Goal: Task Accomplishment & Management: Use online tool/utility

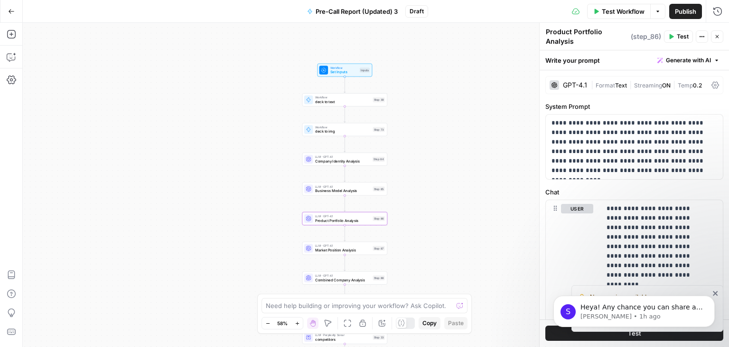
scroll to position [330, 0]
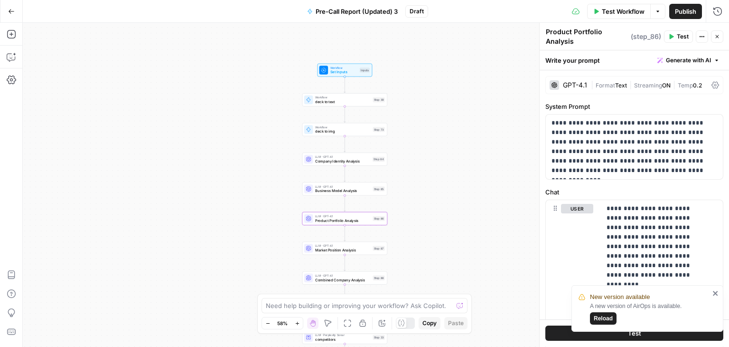
click at [593, 316] on button "Reload" at bounding box center [603, 318] width 27 height 12
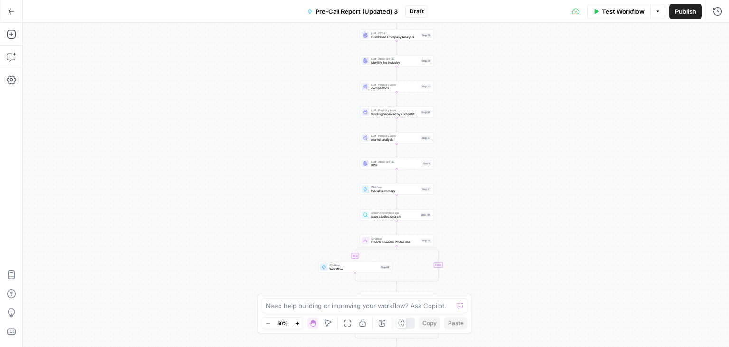
drag, startPoint x: 528, startPoint y: 201, endPoint x: 490, endPoint y: 305, distance: 110.7
click at [490, 305] on div "true false true false true false Workflow Set Inputs Inputs Workflow deck to te…" at bounding box center [376, 185] width 707 height 324
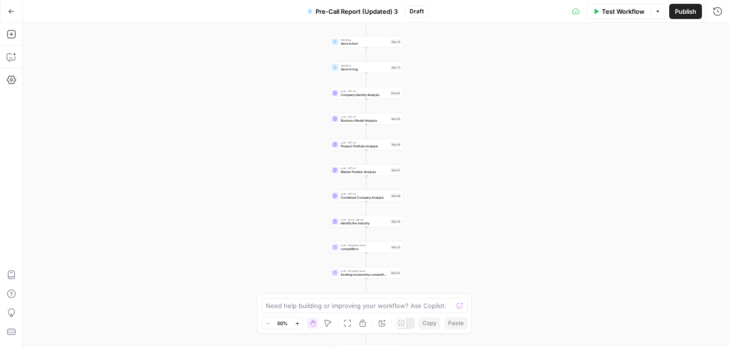
drag, startPoint x: 493, startPoint y: 240, endPoint x: 501, endPoint y: 299, distance: 59.0
click at [501, 299] on div "true false true false true false Workflow Set Inputs Inputs Workflow deck to te…" at bounding box center [376, 185] width 707 height 324
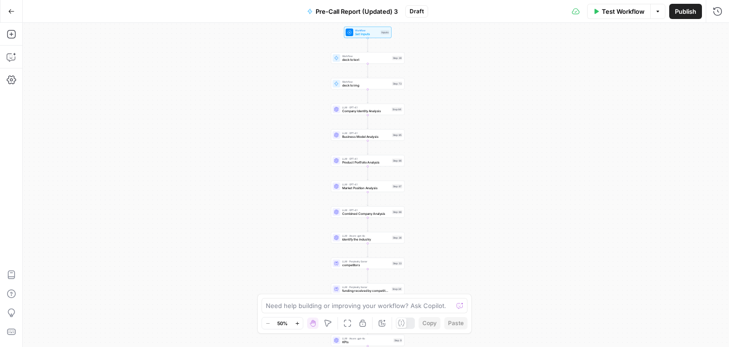
drag, startPoint x: 516, startPoint y: 221, endPoint x: 524, endPoint y: 296, distance: 75.0
click at [524, 296] on div "true false true false true false Workflow Set Inputs Inputs Workflow deck to te…" at bounding box center [376, 185] width 707 height 324
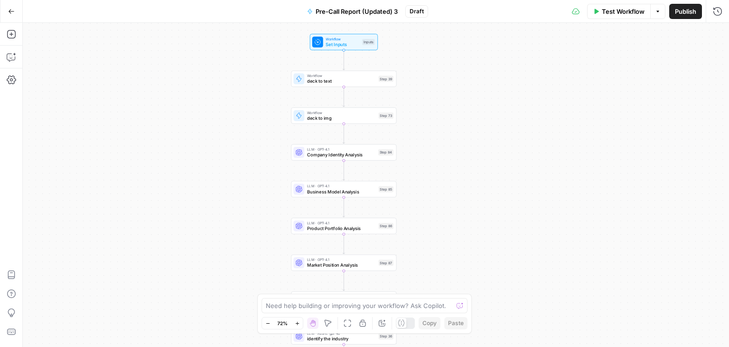
drag, startPoint x: 462, startPoint y: 168, endPoint x: 494, endPoint y: 166, distance: 32.3
click at [494, 166] on div "true false true false true false Workflow Set Inputs Inputs Workflow deck to te…" at bounding box center [376, 185] width 707 height 324
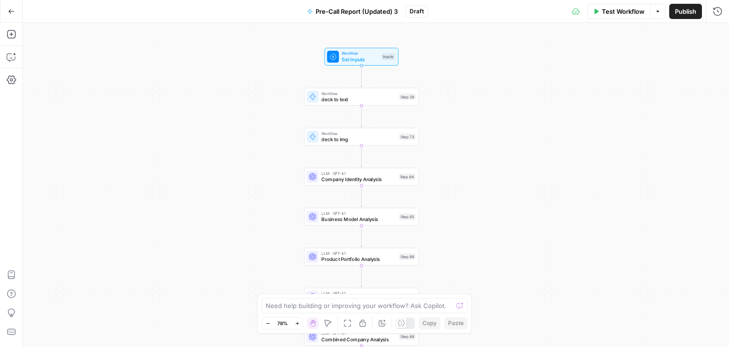
drag, startPoint x: 511, startPoint y: 177, endPoint x: 532, endPoint y: 204, distance: 33.5
click at [532, 204] on div "true false true false true false Workflow Set Inputs Inputs Workflow deck to te…" at bounding box center [376, 185] width 707 height 324
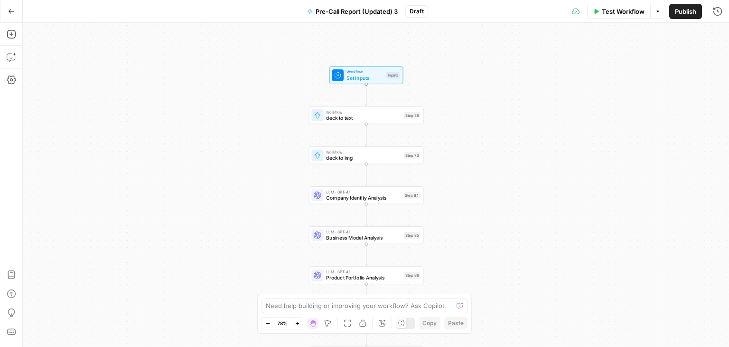
drag, startPoint x: 114, startPoint y: 122, endPoint x: 119, endPoint y: 142, distance: 20.5
click at [119, 142] on div "true false true false true false Workflow Set Inputs Inputs Workflow deck to te…" at bounding box center [376, 185] width 707 height 324
click at [368, 116] on span "deck to text" at bounding box center [363, 118] width 75 height 8
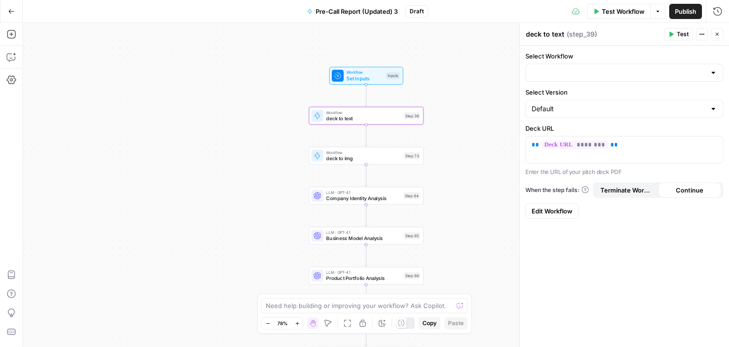
type input "Deck to Text"
click at [656, 112] on input "Select Version" at bounding box center [619, 108] width 174 height 9
type input "Default"
click at [663, 232] on div "Select Workflow Deck to Text Select Version Default Deck URL ** ******** ** Ent…" at bounding box center [624, 196] width 209 height 301
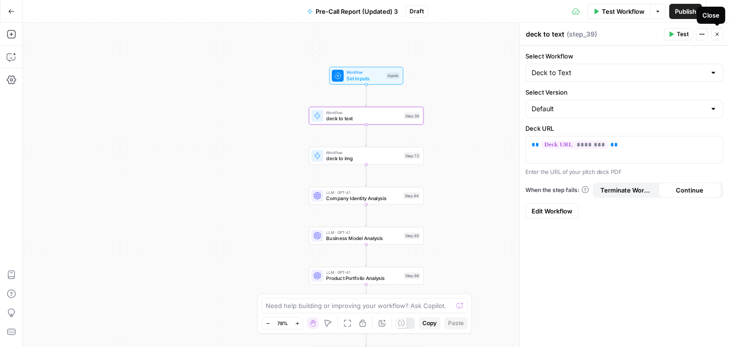
click at [713, 75] on div at bounding box center [714, 72] width 8 height 9
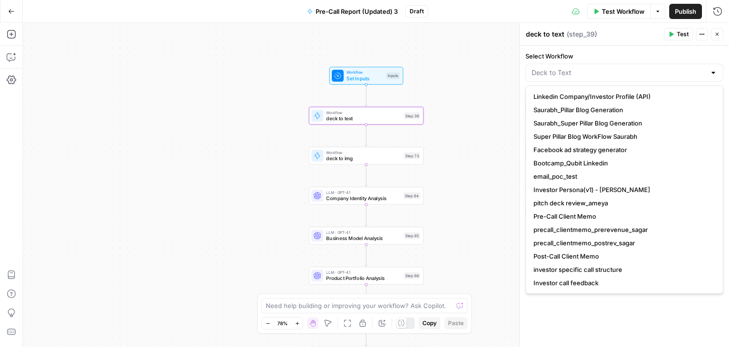
click at [713, 74] on div at bounding box center [714, 72] width 8 height 9
type input "Deck to Text"
click at [718, 32] on icon "button" at bounding box center [718, 34] width 6 height 6
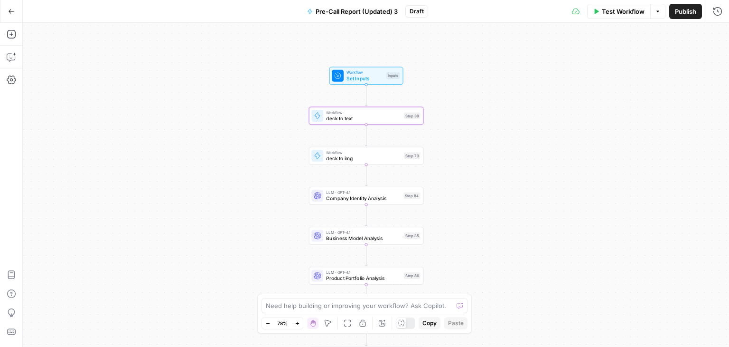
click at [369, 158] on span "deck to img" at bounding box center [363, 158] width 75 height 8
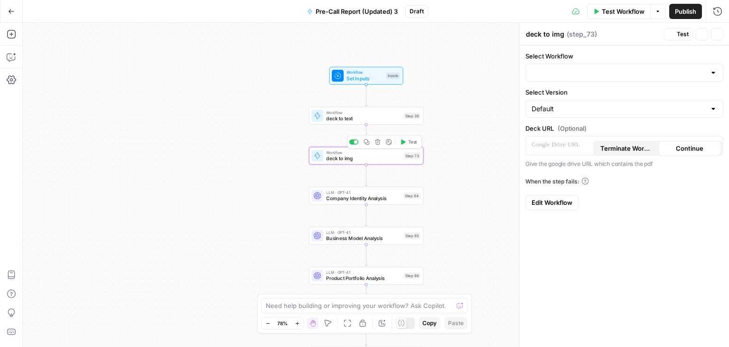
type input "Deck to Image (API Integration)"
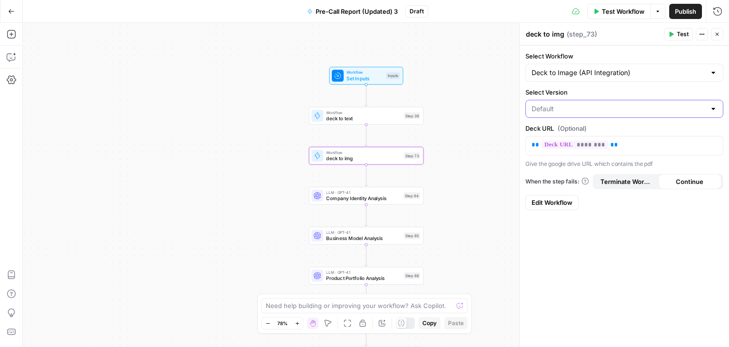
click at [652, 110] on input "Select Version" at bounding box center [619, 108] width 174 height 9
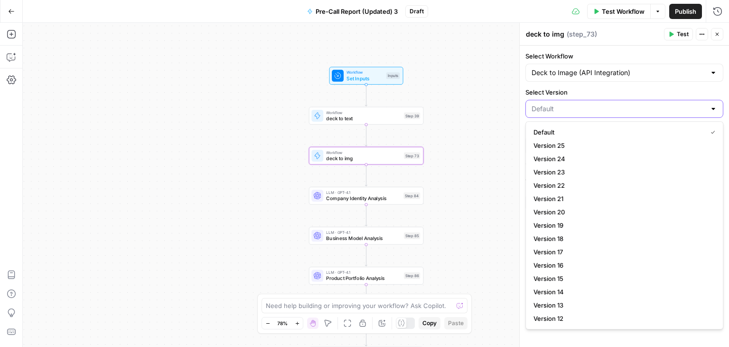
click at [652, 110] on input "Select Version" at bounding box center [619, 108] width 174 height 9
type input "Default"
click at [716, 37] on button "Close" at bounding box center [717, 34] width 12 height 12
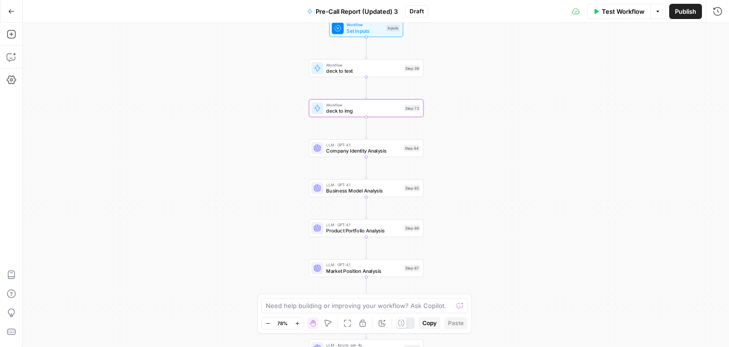
click at [376, 149] on span "Company Identity Analysis" at bounding box center [363, 151] width 75 height 8
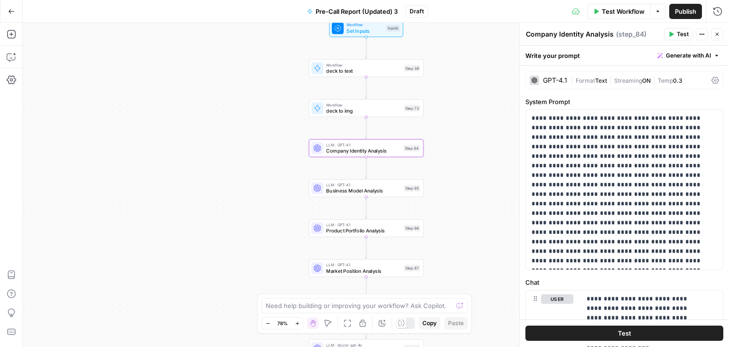
click at [712, 81] on icon at bounding box center [716, 80] width 8 height 8
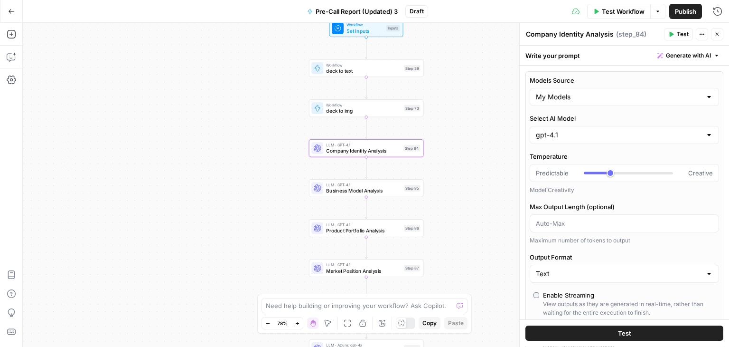
click at [719, 35] on icon "button" at bounding box center [718, 34] width 6 height 6
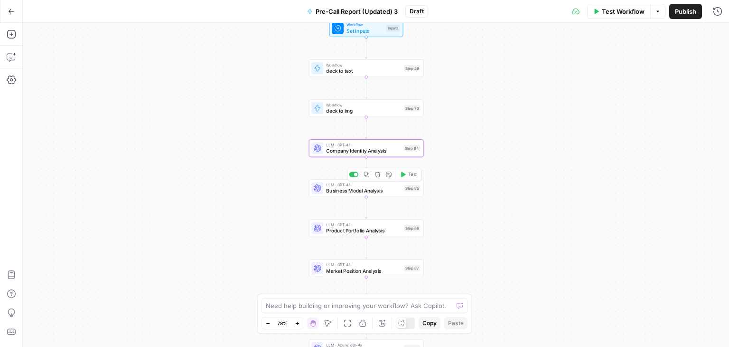
click at [363, 190] on span "Business Model Analysis" at bounding box center [363, 191] width 75 height 8
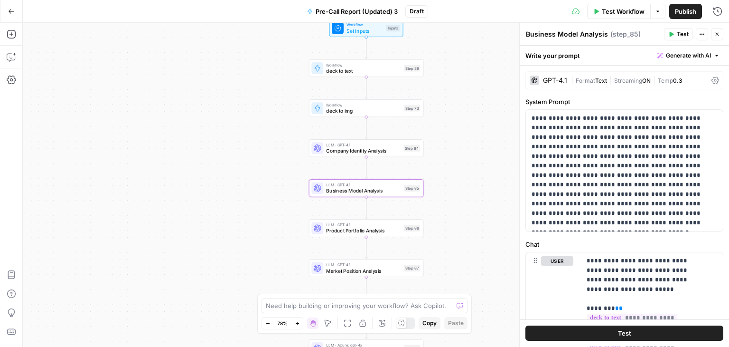
click at [712, 81] on icon at bounding box center [716, 80] width 8 height 8
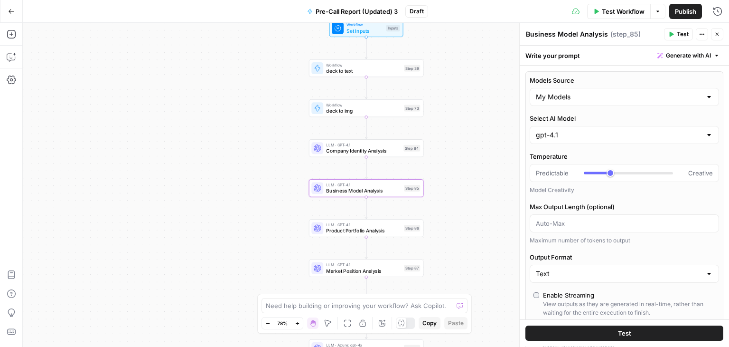
scroll to position [190, 0]
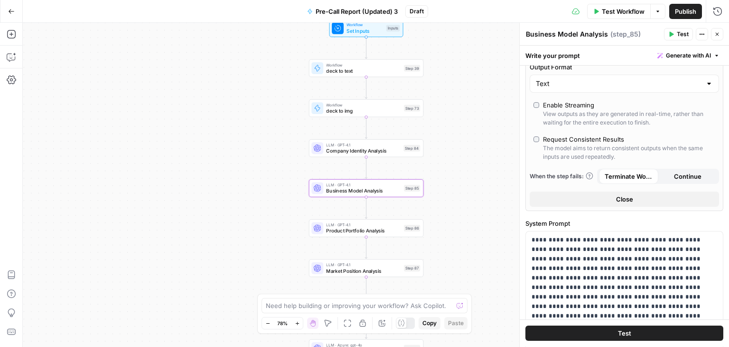
click at [718, 33] on icon "button" at bounding box center [718, 34] width 6 height 6
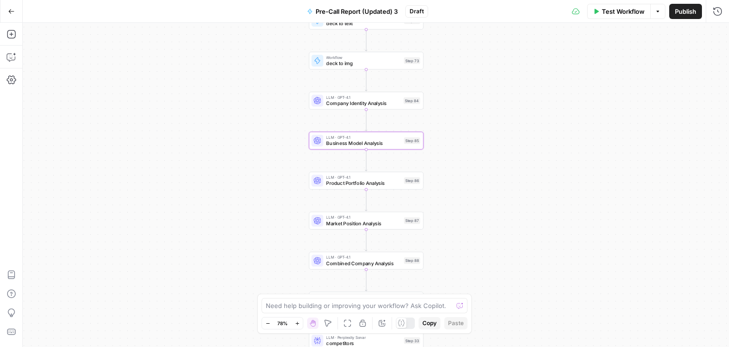
click at [373, 180] on span "Product Portfolio Analysis" at bounding box center [363, 183] width 75 height 8
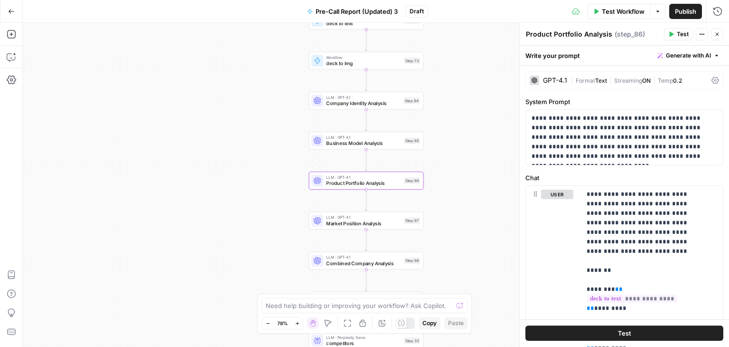
click at [712, 82] on icon at bounding box center [716, 80] width 8 height 7
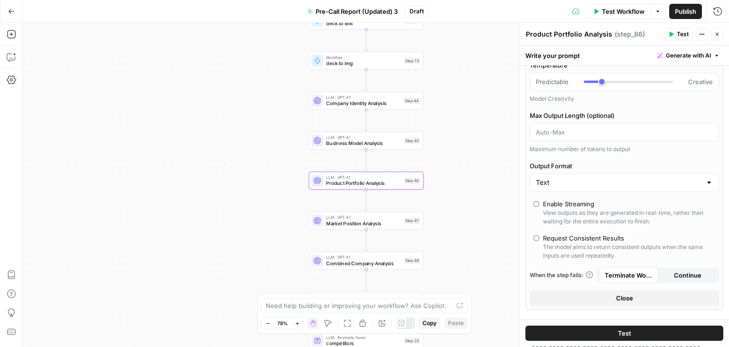
scroll to position [0, 0]
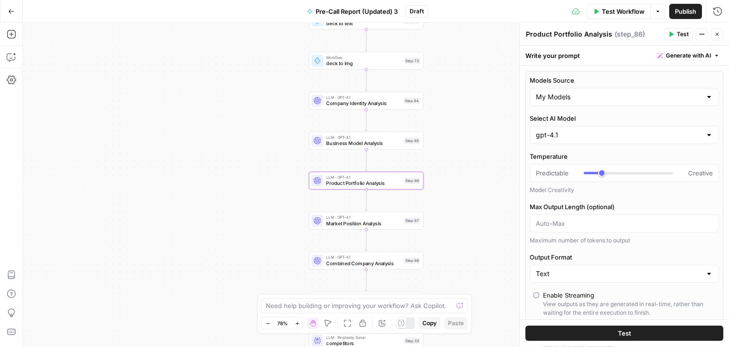
click at [718, 35] on icon "button" at bounding box center [718, 34] width 6 height 6
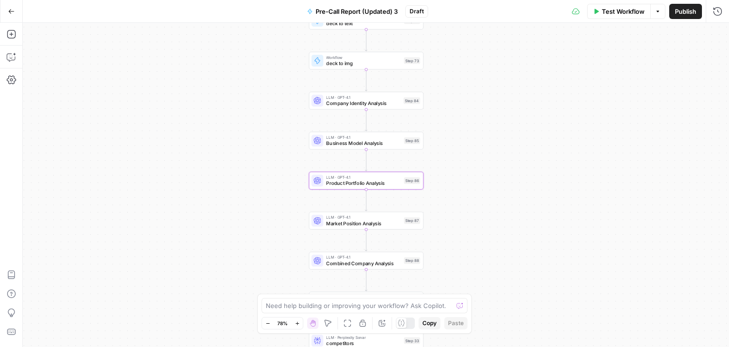
click at [348, 224] on span "Market Position Analysis" at bounding box center [363, 223] width 75 height 8
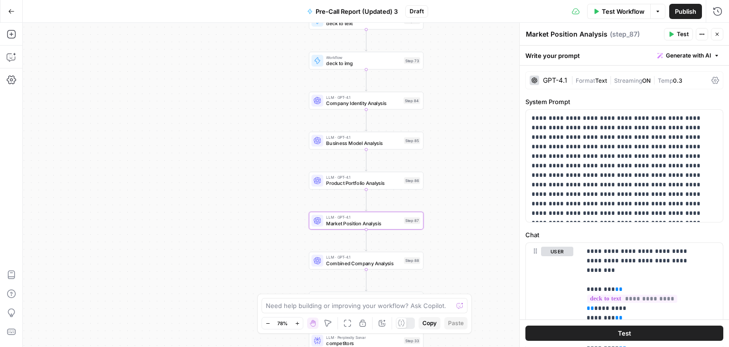
click at [712, 77] on icon at bounding box center [716, 80] width 8 height 7
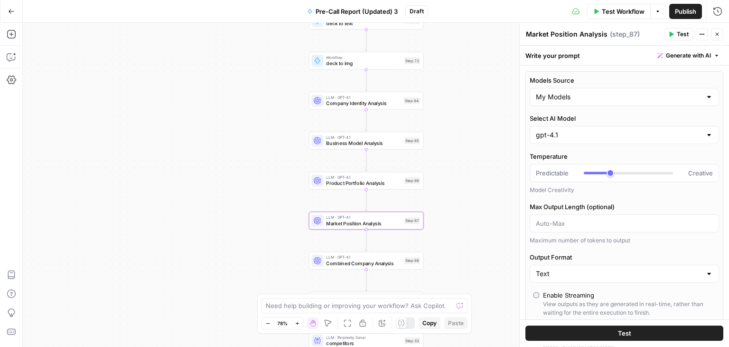
click at [718, 35] on icon "button" at bounding box center [718, 34] width 6 height 6
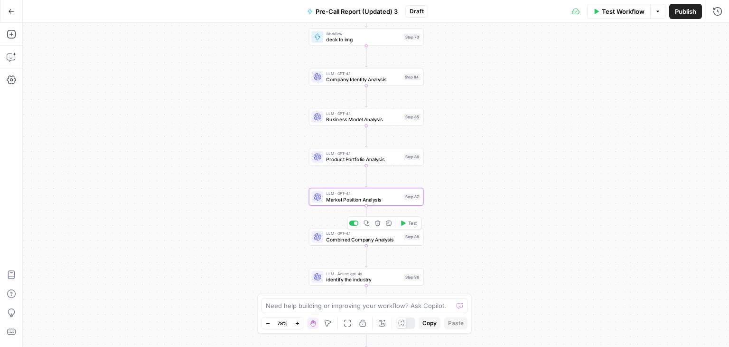
click at [352, 240] on span "Combined Company Analysis" at bounding box center [363, 240] width 75 height 8
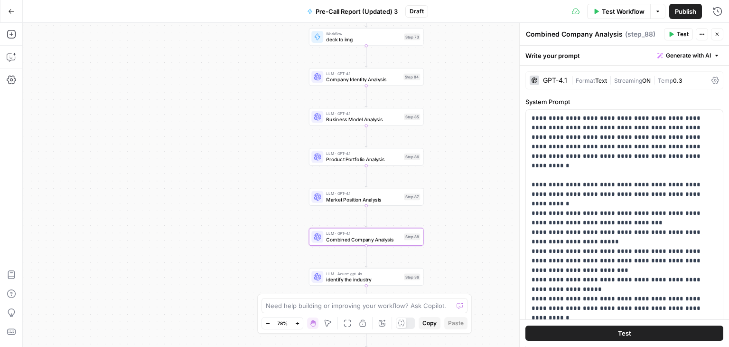
click at [712, 79] on icon at bounding box center [716, 80] width 8 height 8
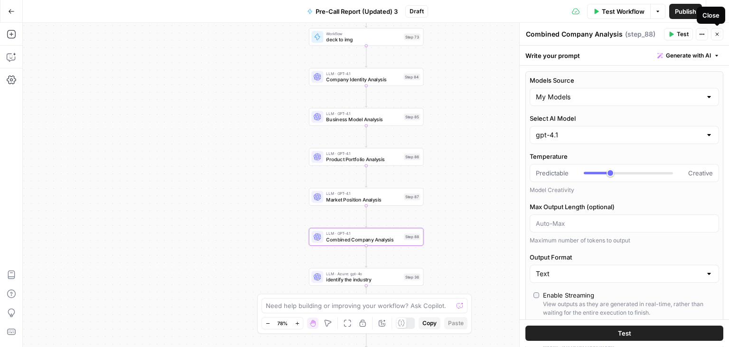
click at [720, 32] on button "Close" at bounding box center [717, 34] width 12 height 12
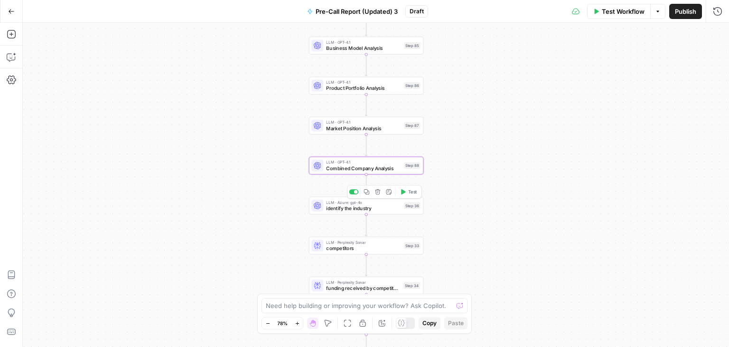
click at [339, 213] on div "LLM · Azure: gpt-4o identify the industry Step 36 Copy step Delete step Add Not…" at bounding box center [366, 206] width 115 height 18
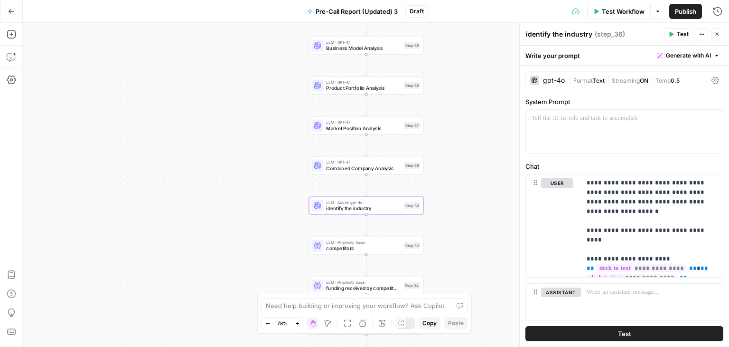
click at [708, 85] on div "gpt-4o | Format Text | Streaming ON | Temp 0.5" at bounding box center [625, 80] width 198 height 18
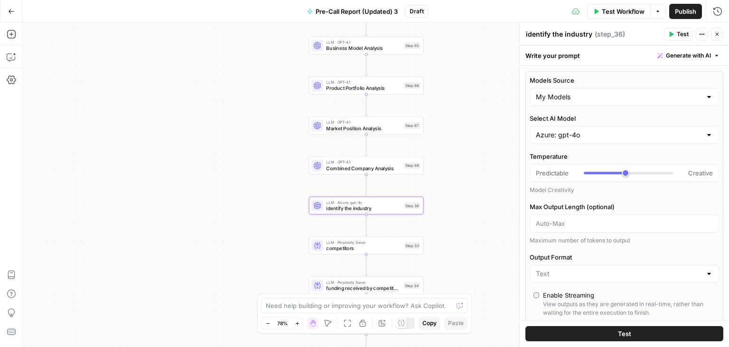
click at [718, 37] on icon "button" at bounding box center [718, 34] width 6 height 6
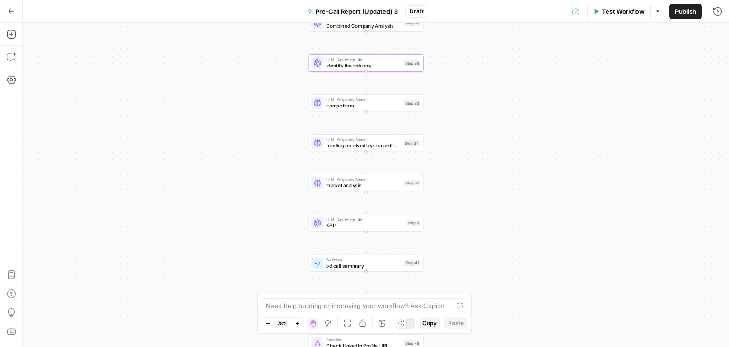
click at [344, 227] on span "KPIs" at bounding box center [364, 226] width 77 height 8
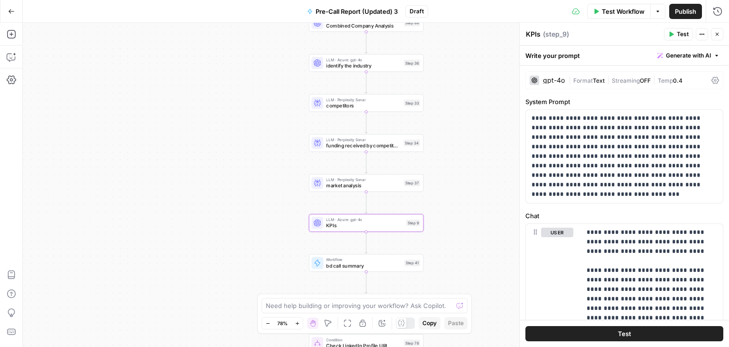
click at [712, 78] on icon at bounding box center [716, 80] width 8 height 8
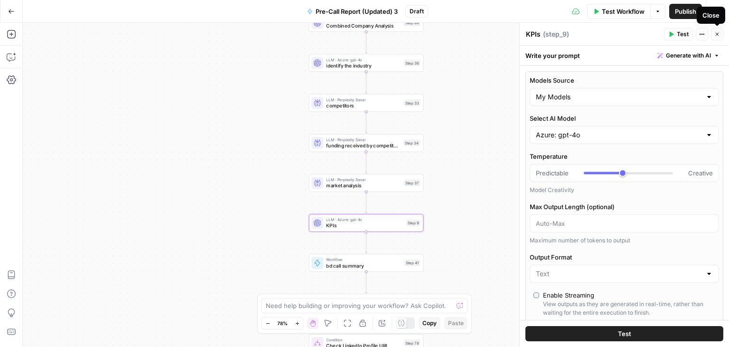
click at [718, 37] on button "Close" at bounding box center [717, 34] width 12 height 12
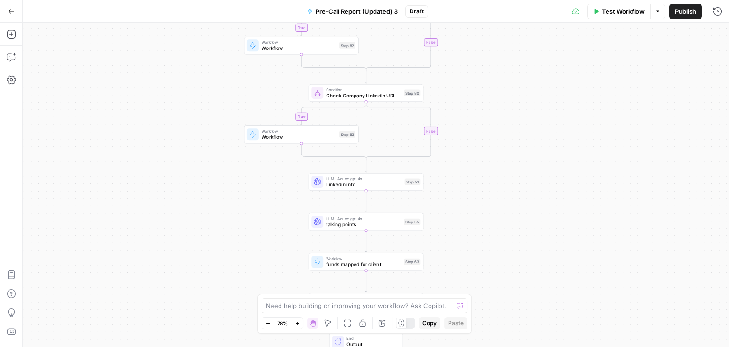
click at [322, 186] on div at bounding box center [318, 182] width 12 height 12
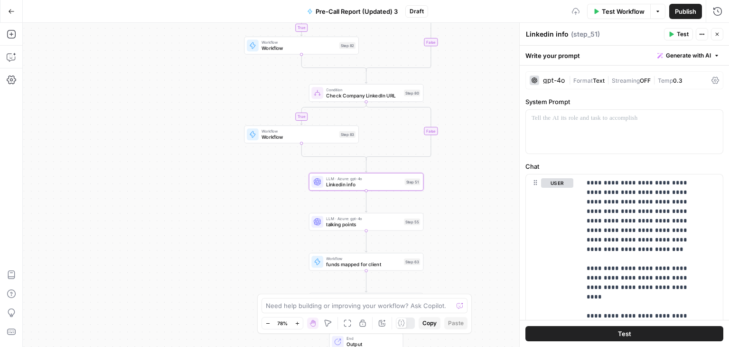
click at [712, 76] on icon at bounding box center [716, 80] width 8 height 8
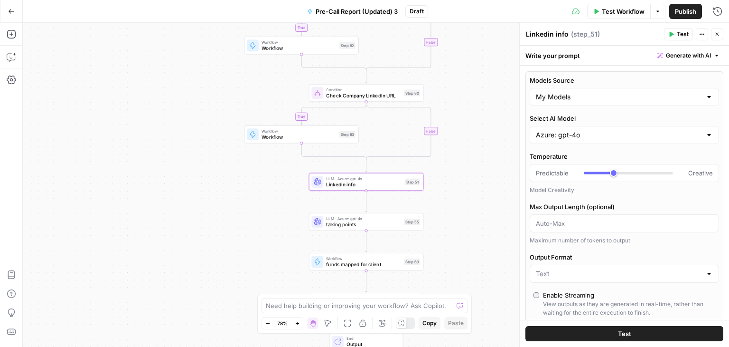
click at [710, 34] on div "Test Actions Close" at bounding box center [693, 34] width 59 height 12
type input "***"
click at [720, 37] on icon "button" at bounding box center [718, 34] width 6 height 6
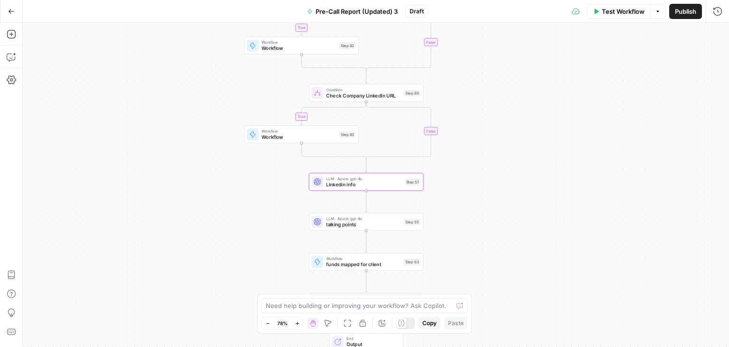
click at [372, 229] on div "LLM · Azure: gpt-4o talking points Step 55 Copy step Delete step Add Note Test" at bounding box center [366, 222] width 115 height 18
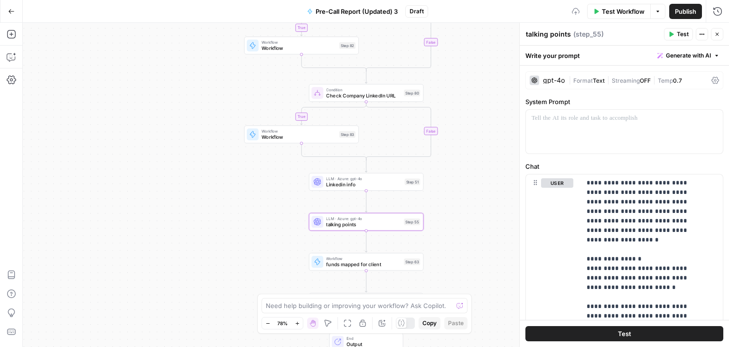
click at [712, 76] on icon at bounding box center [716, 80] width 8 height 8
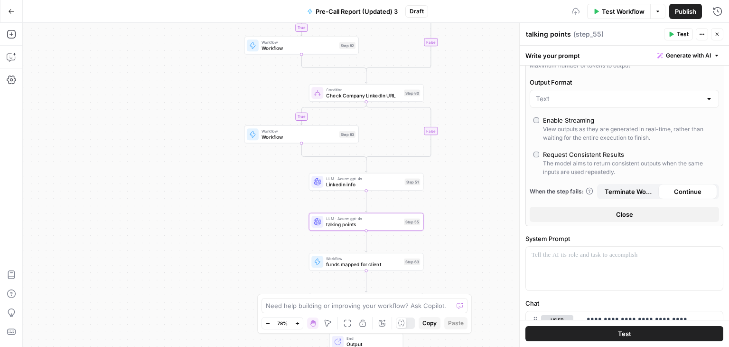
scroll to position [47, 0]
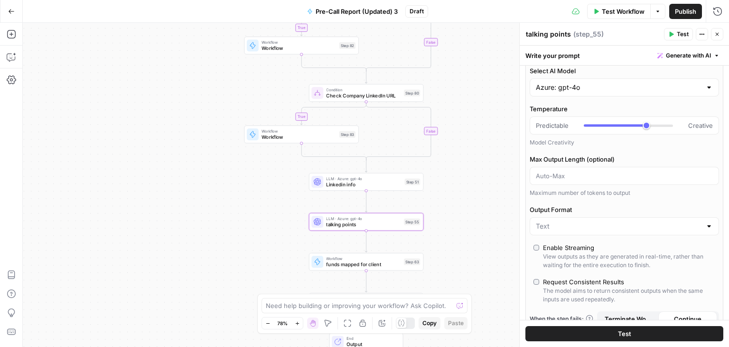
click at [717, 38] on button "Close" at bounding box center [717, 34] width 12 height 12
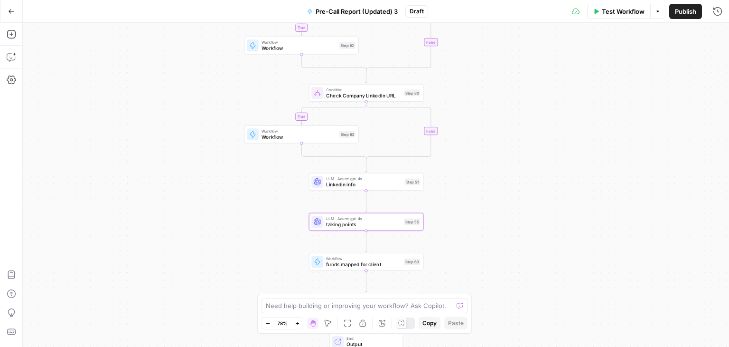
click at [360, 228] on div "LLM · Azure: gpt-4o talking points Step 55 Copy step Delete step Add Note Test" at bounding box center [366, 222] width 115 height 18
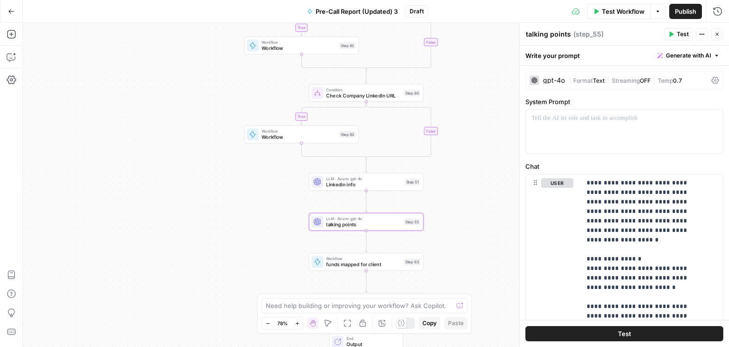
click at [712, 76] on icon at bounding box center [716, 80] width 8 height 8
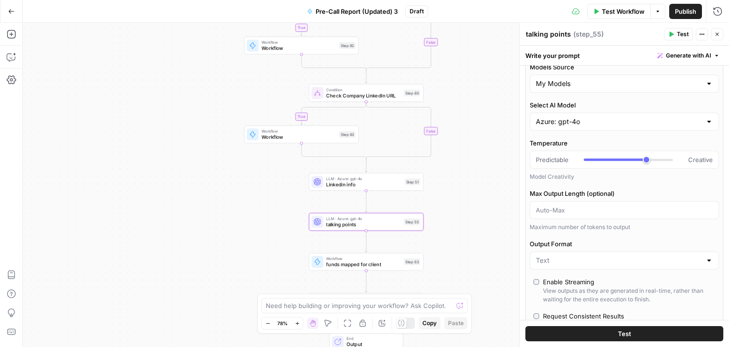
scroll to position [0, 0]
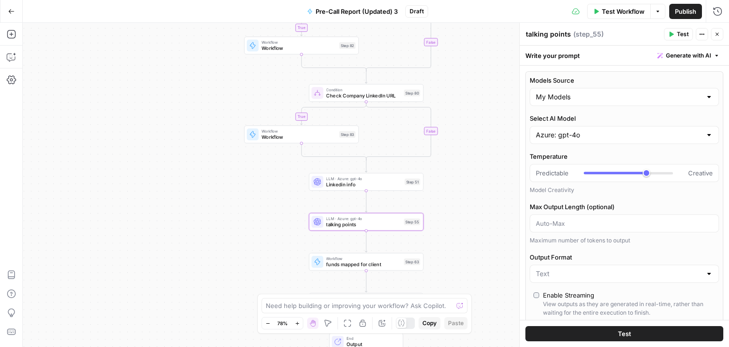
click at [719, 35] on icon "button" at bounding box center [718, 34] width 6 height 6
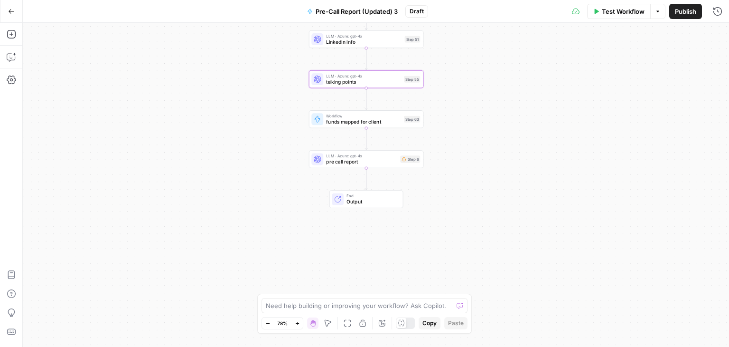
click at [334, 162] on span "pre call report" at bounding box center [361, 162] width 71 height 8
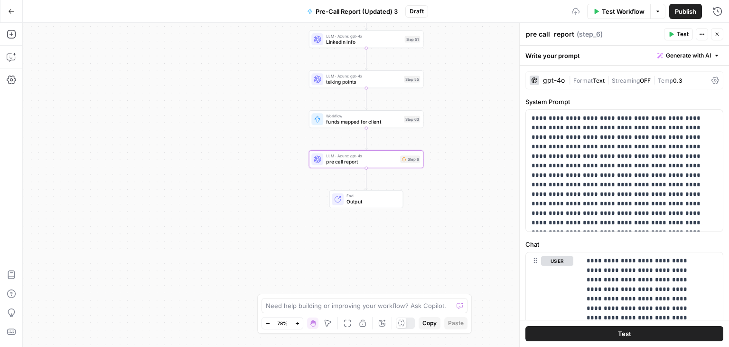
click at [714, 78] on div "gpt-4o | Format Text | Streaming OFF | Temp 0.3" at bounding box center [625, 80] width 198 height 18
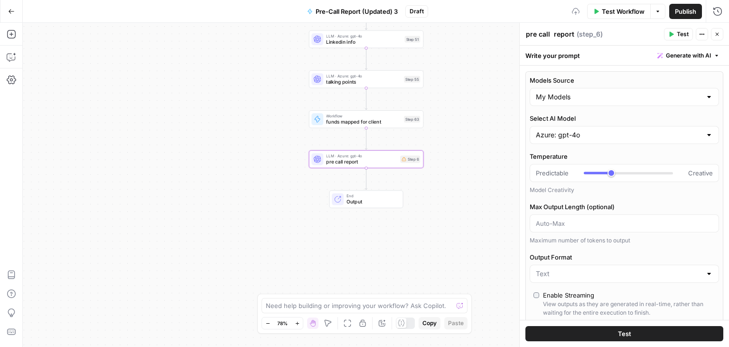
type input "***"
click at [718, 36] on icon "button" at bounding box center [718, 34] width 6 height 6
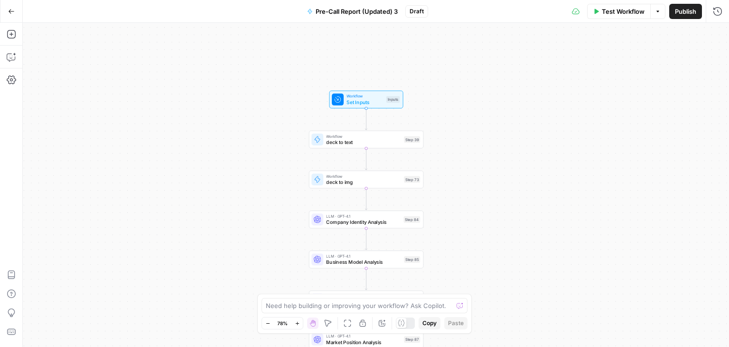
click at [8, 15] on button "Go Back" at bounding box center [11, 11] width 17 height 17
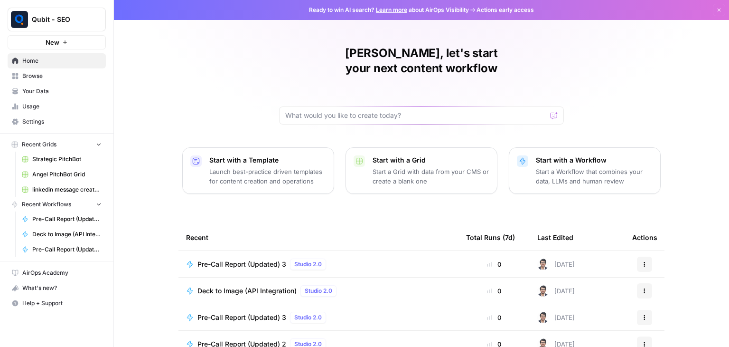
click at [266, 259] on span "Pre-Call Report (Updated) 3" at bounding box center [242, 263] width 89 height 9
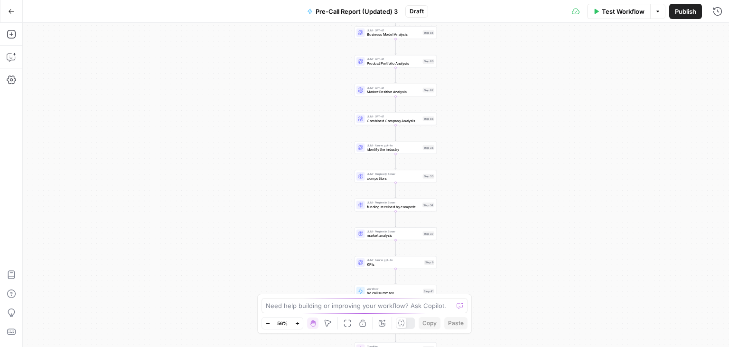
drag, startPoint x: 465, startPoint y: 162, endPoint x: 518, endPoint y: 258, distance: 109.6
click at [518, 258] on div "true true true false false false Workflow Set Inputs Inputs Workflow deck to te…" at bounding box center [376, 185] width 707 height 324
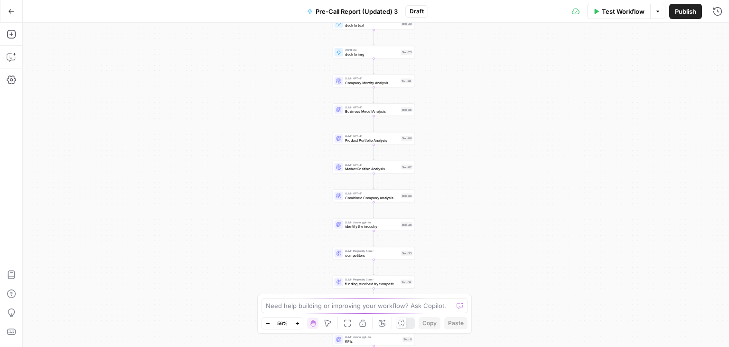
drag, startPoint x: 513, startPoint y: 179, endPoint x: 491, endPoint y: 280, distance: 103.2
click at [491, 280] on div "true true true false false false Workflow Set Inputs Inputs Workflow deck to te…" at bounding box center [376, 185] width 707 height 324
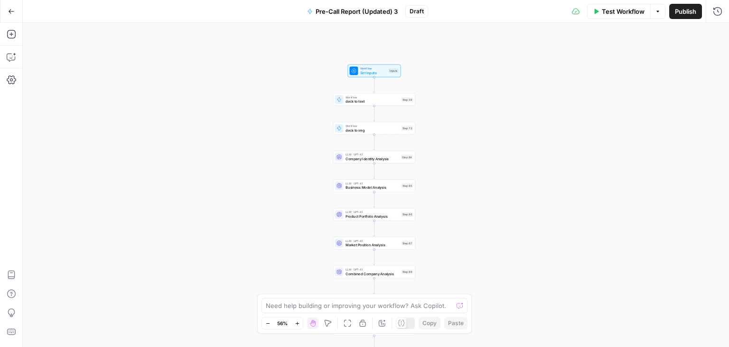
drag, startPoint x: 497, startPoint y: 196, endPoint x: 501, endPoint y: 267, distance: 71.4
click at [501, 267] on div "true true true false false false Workflow Set Inputs Inputs Workflow deck to te…" at bounding box center [376, 185] width 707 height 324
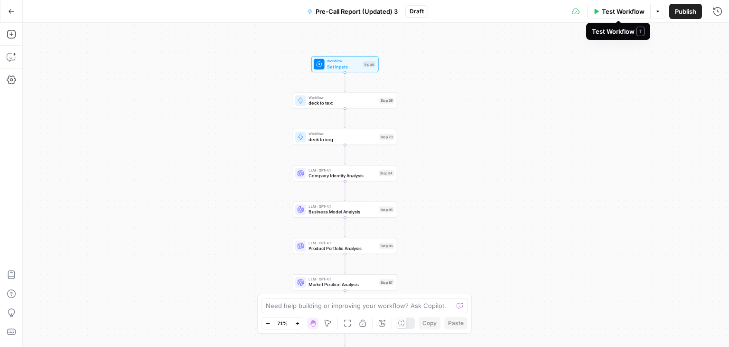
click at [623, 10] on span "Test Workflow" at bounding box center [623, 11] width 43 height 9
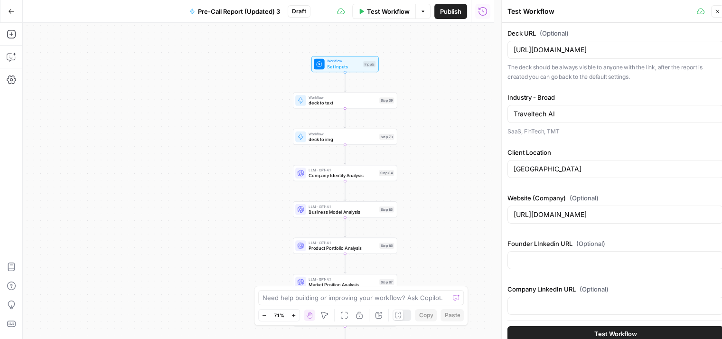
click at [644, 328] on button "Test Workflow" at bounding box center [616, 333] width 216 height 15
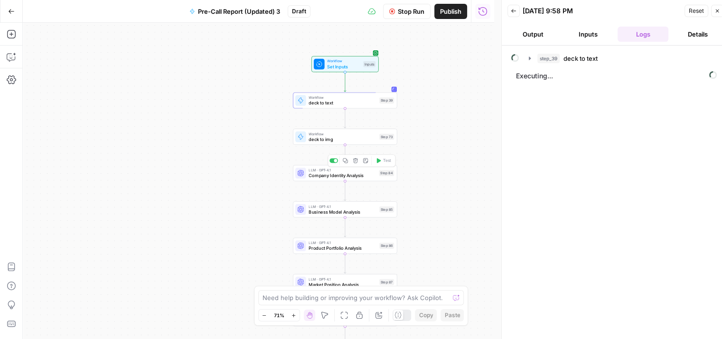
click at [331, 176] on span "Company Identity Analysis" at bounding box center [342, 175] width 67 height 7
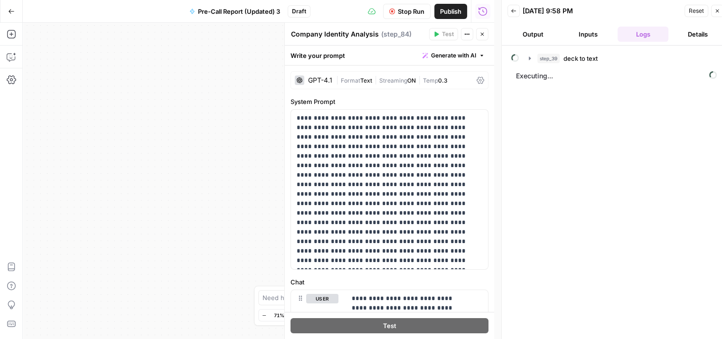
click at [477, 78] on icon at bounding box center [481, 80] width 8 height 8
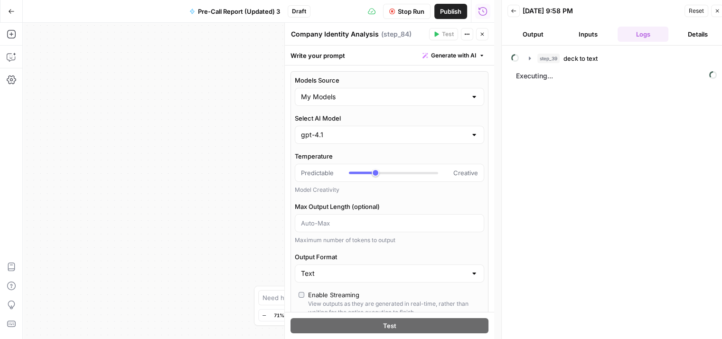
click at [483, 32] on icon "button" at bounding box center [483, 34] width 6 height 6
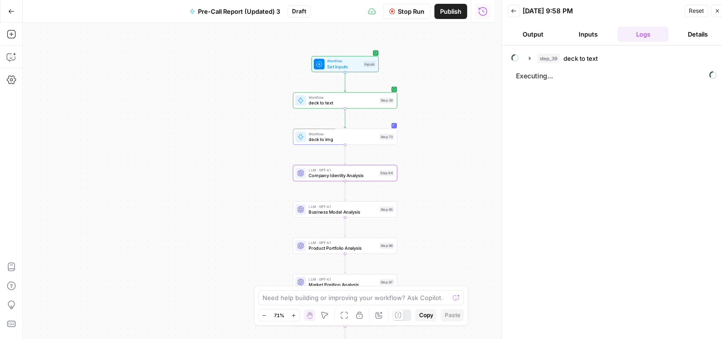
click at [354, 210] on span "Business Model Analysis" at bounding box center [343, 211] width 68 height 7
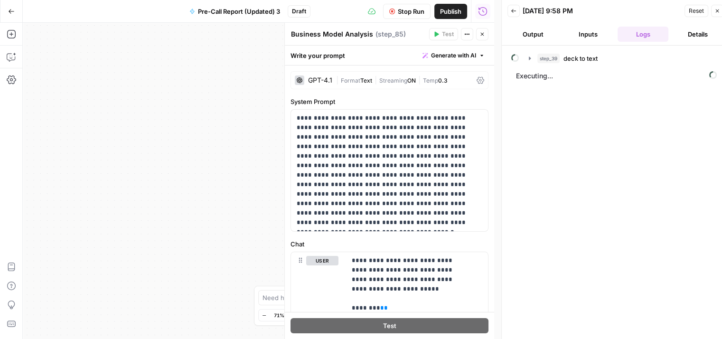
click at [468, 81] on div "GPT-4.1 | Format Text | Streaming ON | Temp 0.3" at bounding box center [390, 80] width 198 height 18
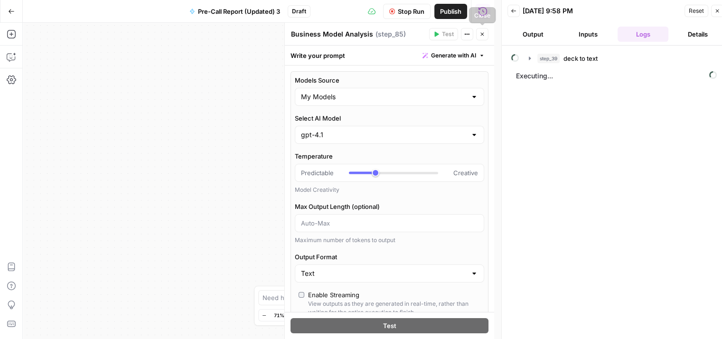
click at [477, 35] on button "Close" at bounding box center [482, 34] width 12 height 12
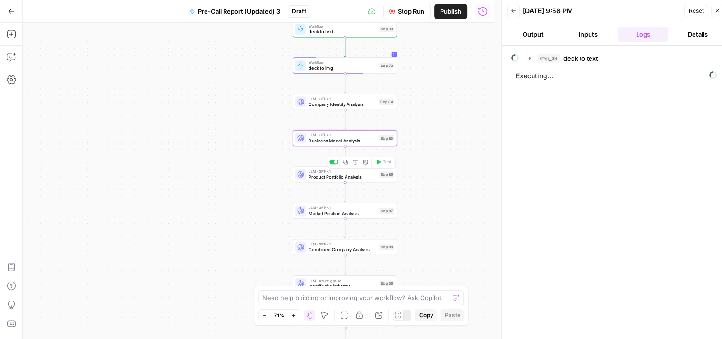
click at [341, 178] on span "Product Portfolio Analysis" at bounding box center [343, 176] width 68 height 7
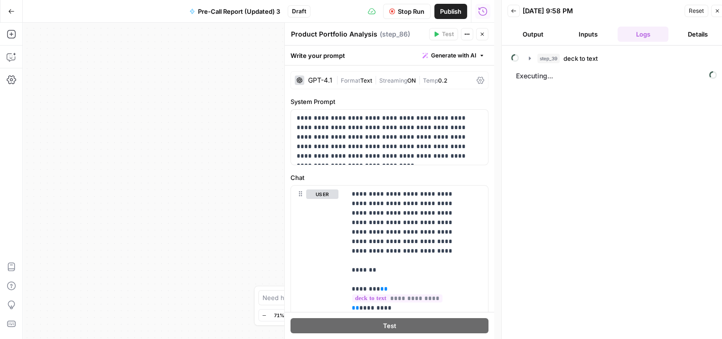
click at [477, 82] on icon at bounding box center [481, 80] width 8 height 8
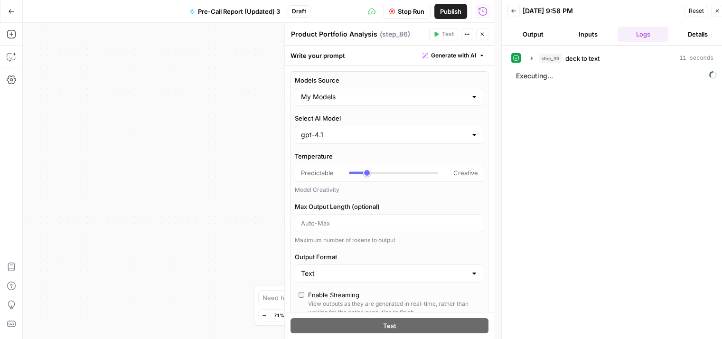
click at [482, 38] on button "Close" at bounding box center [482, 34] width 12 height 12
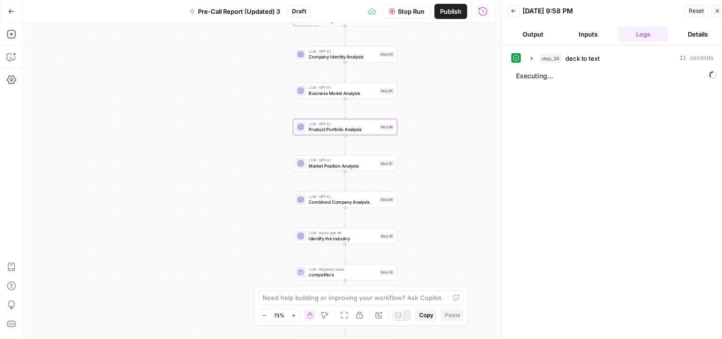
click at [317, 164] on span "Market Position Analysis" at bounding box center [343, 165] width 68 height 7
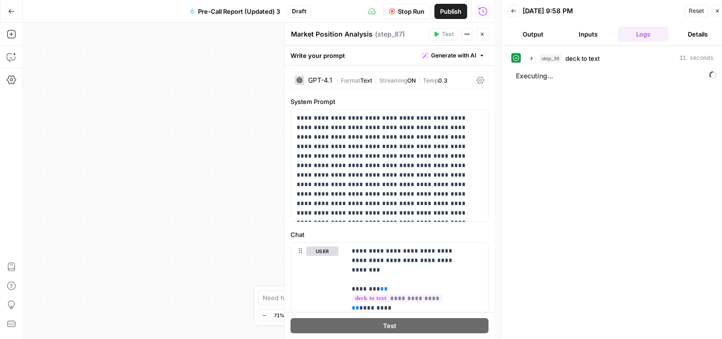
click at [472, 85] on div "GPT-4.1 | Format Text | Streaming ON | Temp 0.3" at bounding box center [390, 80] width 198 height 18
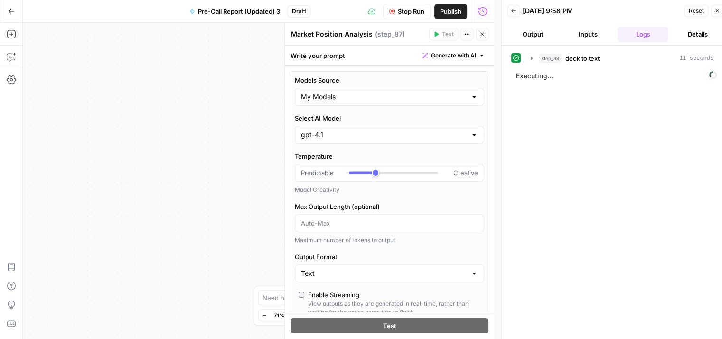
click at [482, 35] on icon "button" at bounding box center [483, 34] width 6 height 6
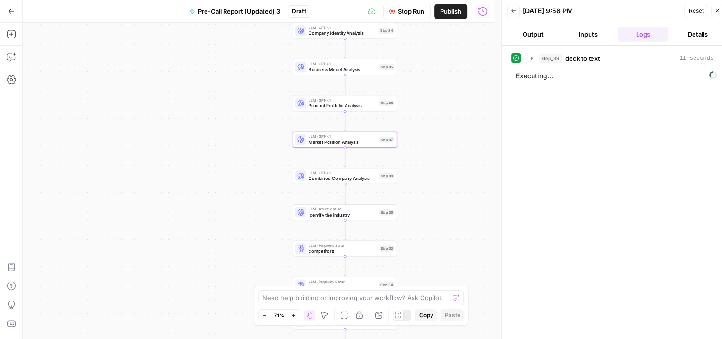
click at [315, 180] on span "Combined Company Analysis" at bounding box center [343, 178] width 68 height 7
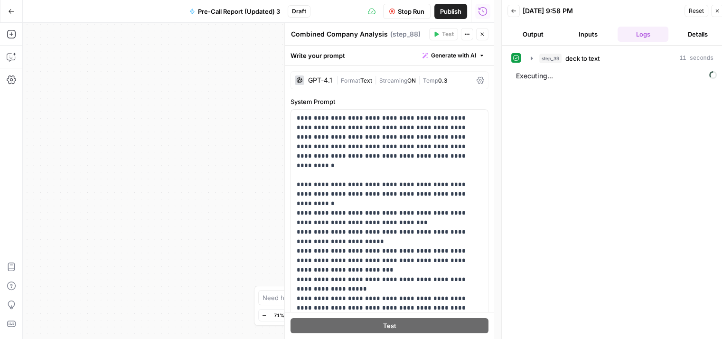
click at [477, 82] on icon at bounding box center [481, 80] width 8 height 8
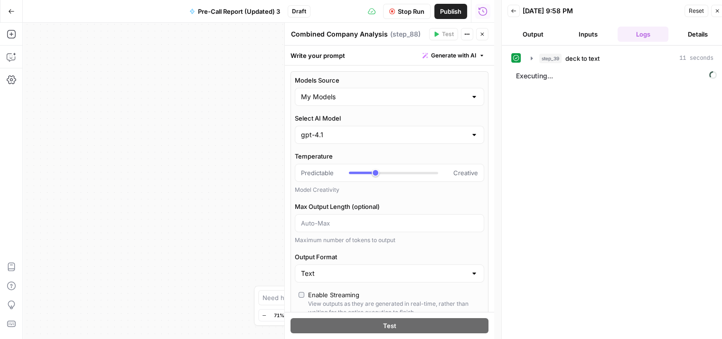
click at [479, 29] on button "Close" at bounding box center [482, 34] width 12 height 12
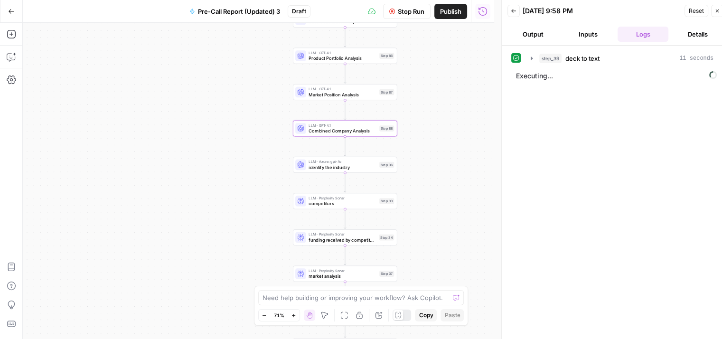
click at [345, 171] on div "LLM · Azure: gpt-4o identify the industry Step 36 Copy step Delete step Add Not…" at bounding box center [345, 165] width 104 height 16
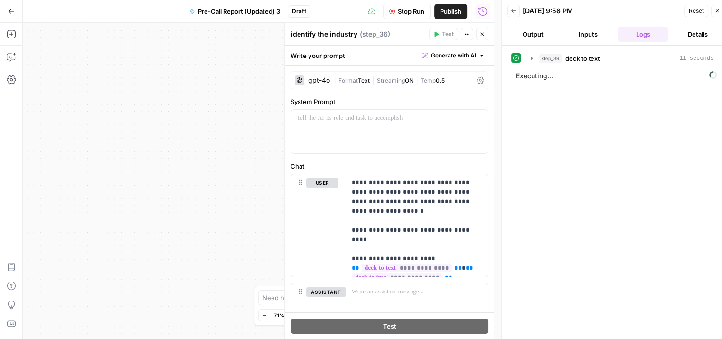
click at [477, 80] on icon at bounding box center [481, 80] width 8 height 8
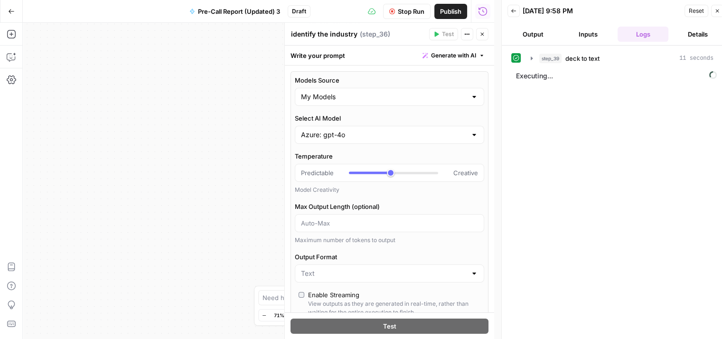
click at [482, 31] on icon "button" at bounding box center [483, 34] width 6 height 6
type input "***"
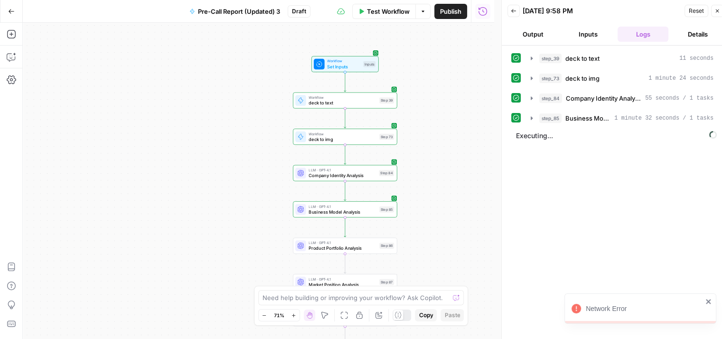
click at [538, 201] on div "step_39 deck to text 11 seconds step_73 deck to img 1 minute 24 seconds step_84…" at bounding box center [615, 196] width 208 height 292
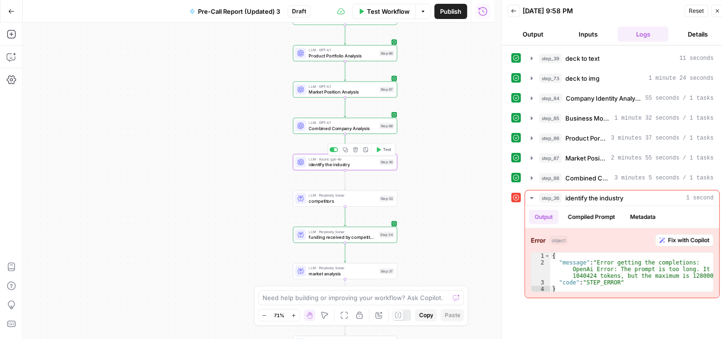
click at [336, 164] on span "identify the industry" at bounding box center [343, 164] width 68 height 7
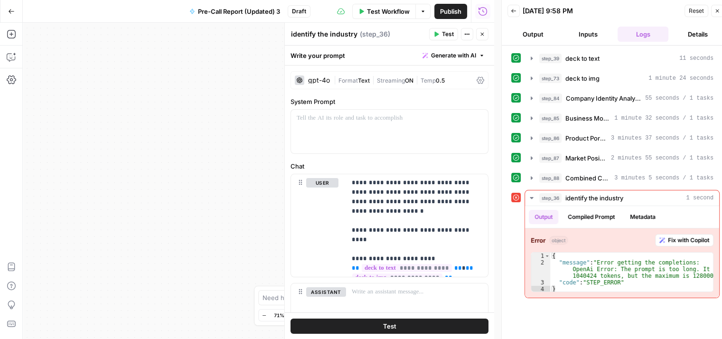
click at [477, 80] on icon at bounding box center [481, 80] width 8 height 8
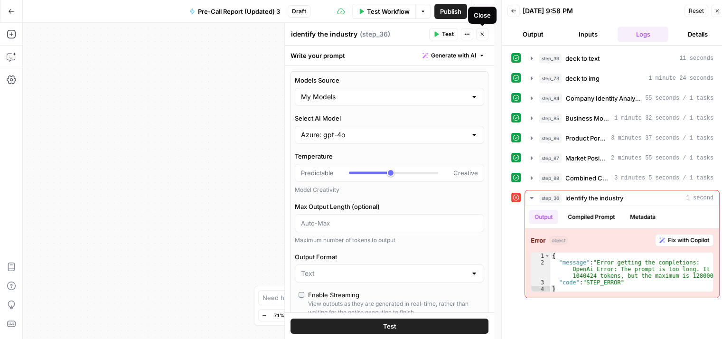
click at [485, 39] on button "Close" at bounding box center [482, 34] width 12 height 12
type input "***"
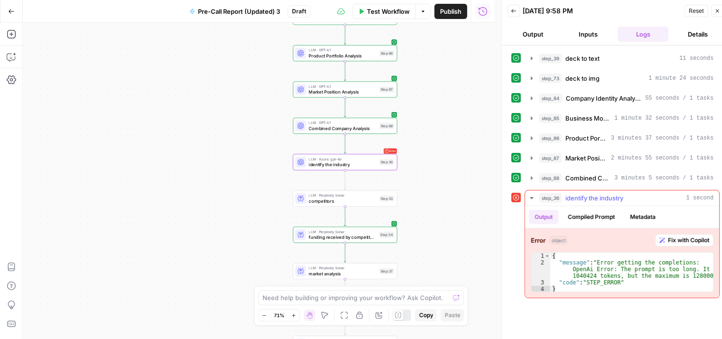
click at [665, 241] on button "Fix with Copilot" at bounding box center [684, 240] width 58 height 12
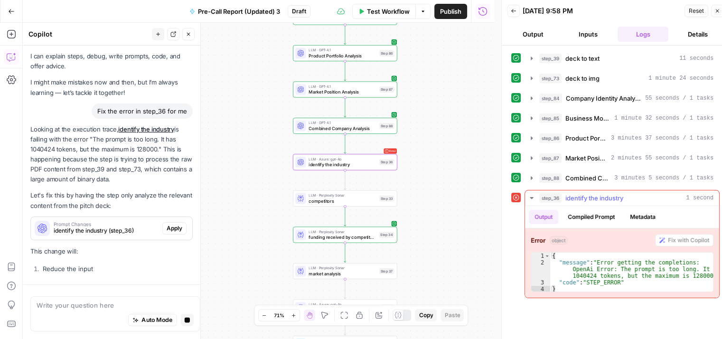
scroll to position [27, 0]
